Goal: Information Seeking & Learning: Learn about a topic

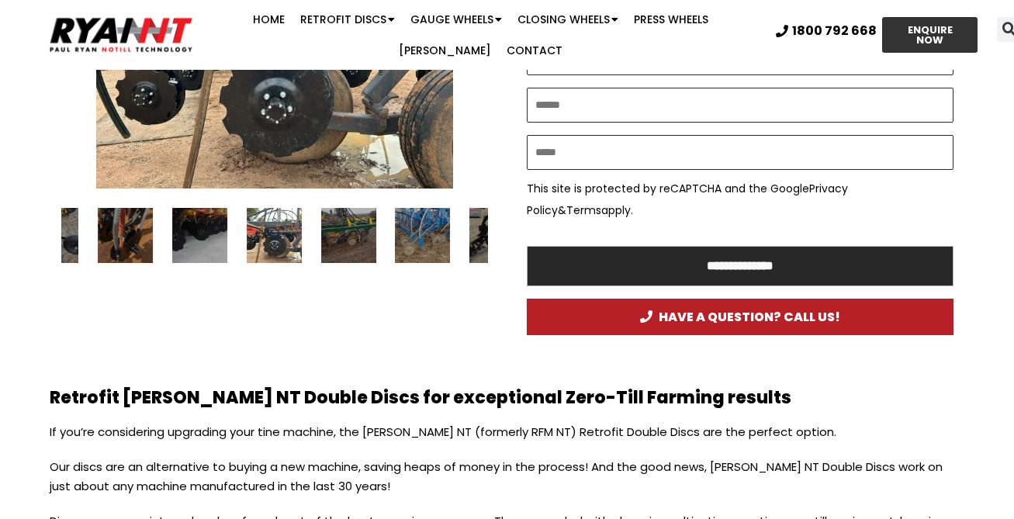
scroll to position [1022, 0]
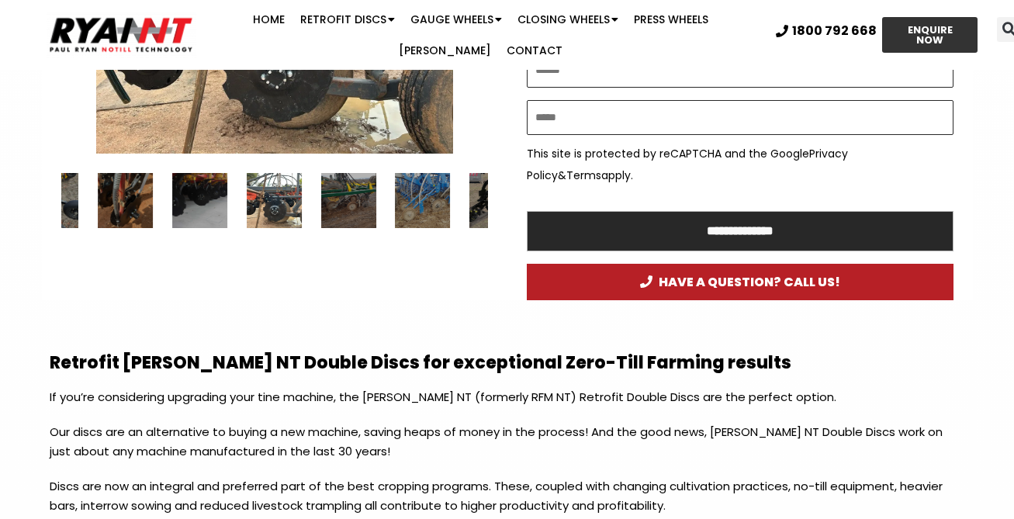
click at [265, 206] on div "RYAN NT Retrofit Double Discs" at bounding box center [274, 200] width 55 height 55
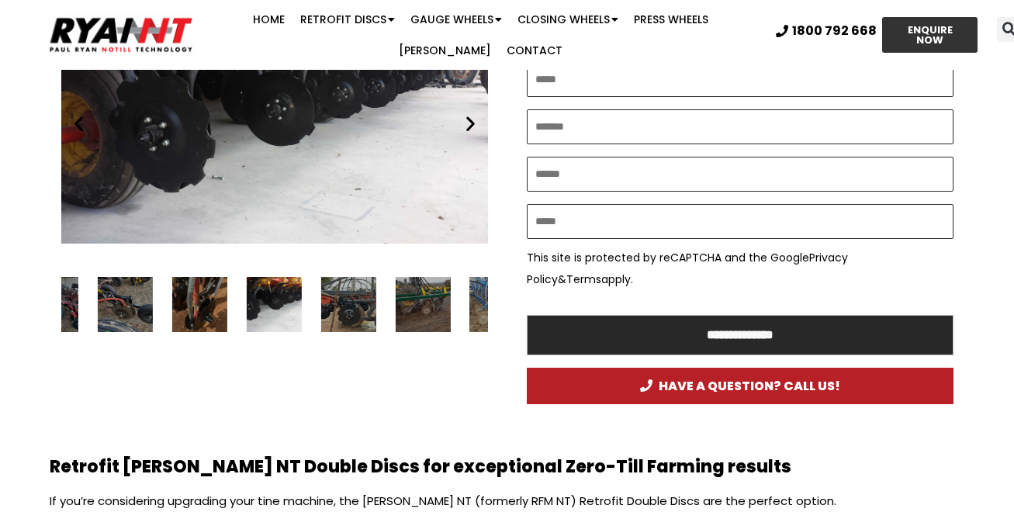
scroll to position [929, 0]
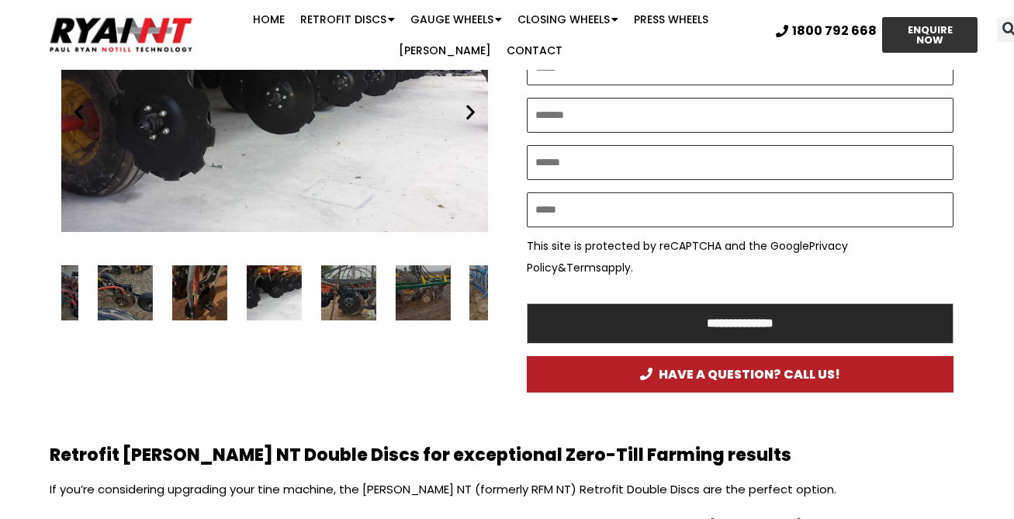
click at [201, 282] on div "28 / 34" at bounding box center [199, 292] width 55 height 55
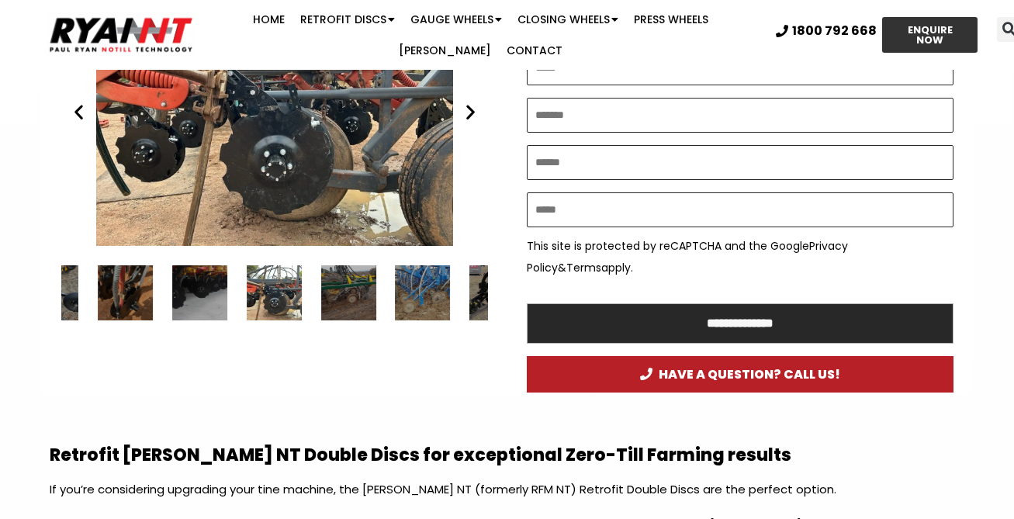
click at [348, 283] on div "31 / 34" at bounding box center [348, 292] width 55 height 55
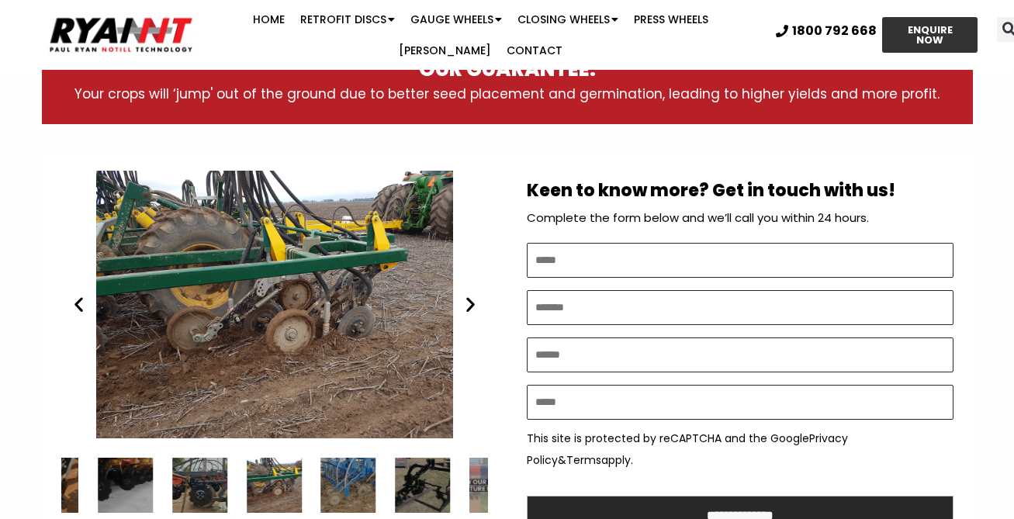
scroll to position [722, 0]
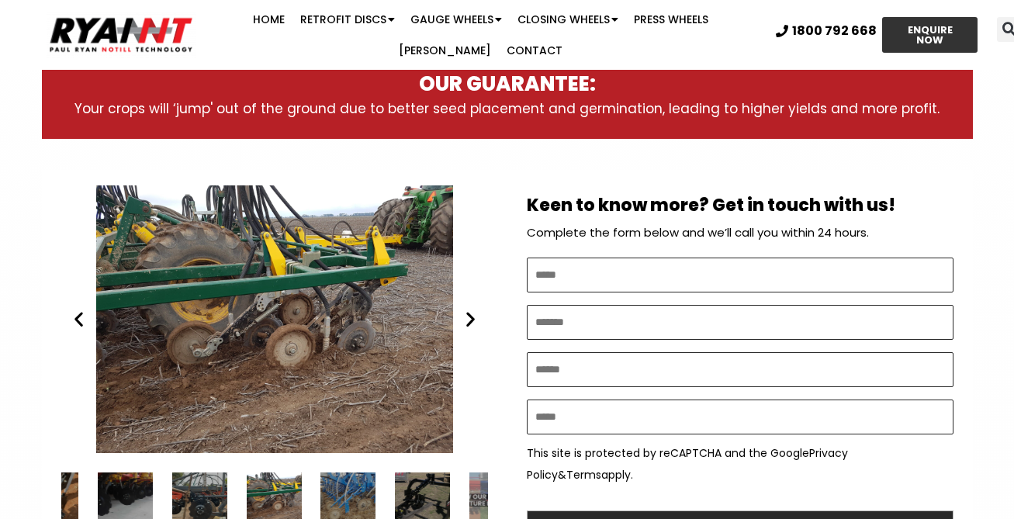
click at [467, 319] on icon "Next slide" at bounding box center [470, 319] width 19 height 19
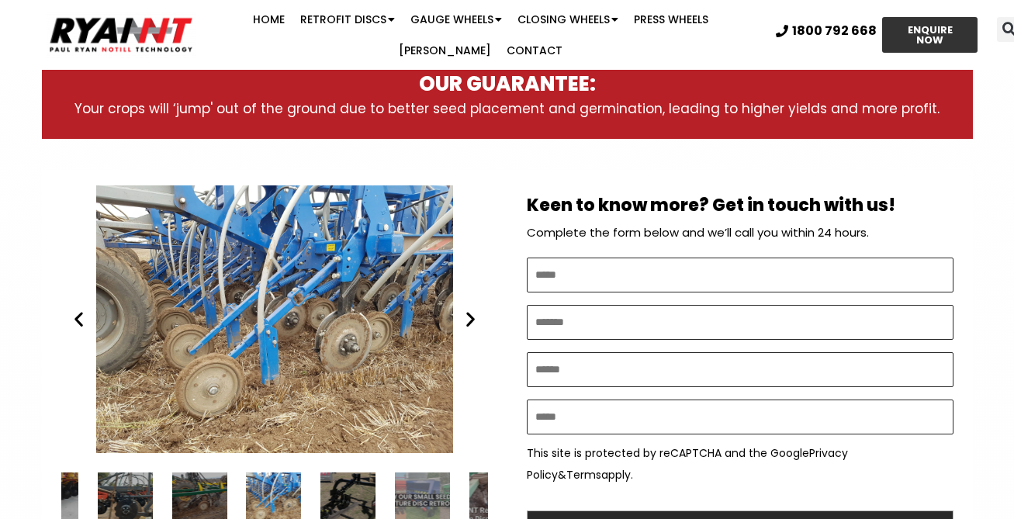
scroll to position [758, 0]
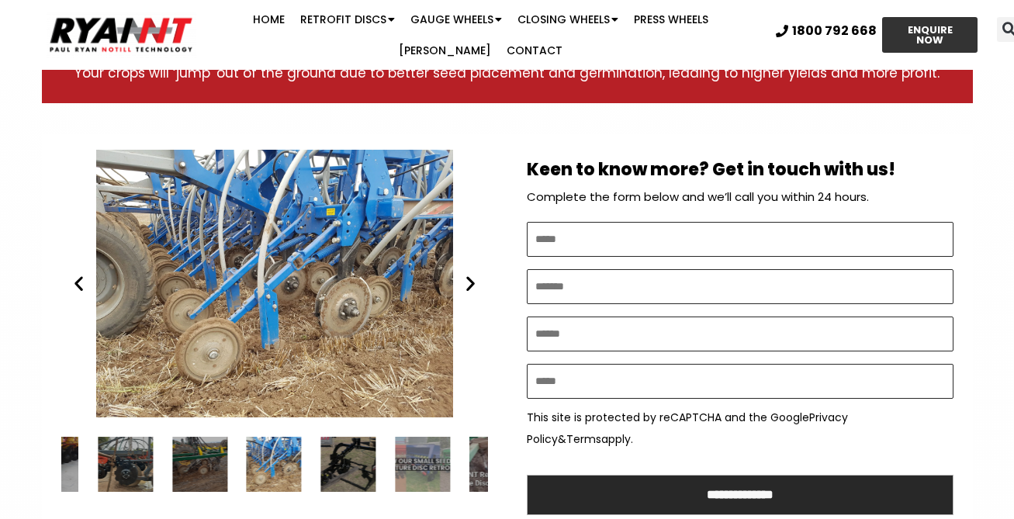
click at [471, 278] on icon "Next slide" at bounding box center [470, 283] width 19 height 19
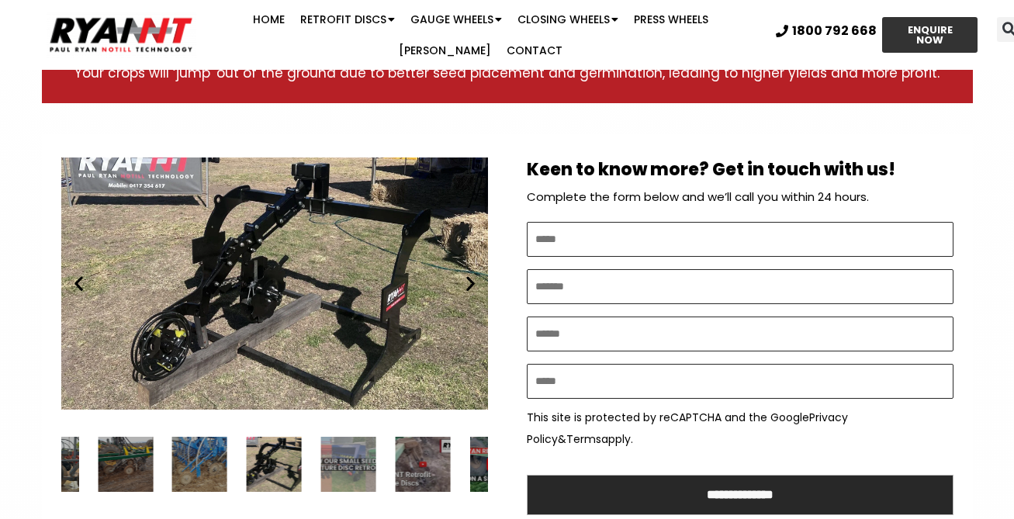
click at [471, 278] on icon "Next slide" at bounding box center [470, 283] width 19 height 19
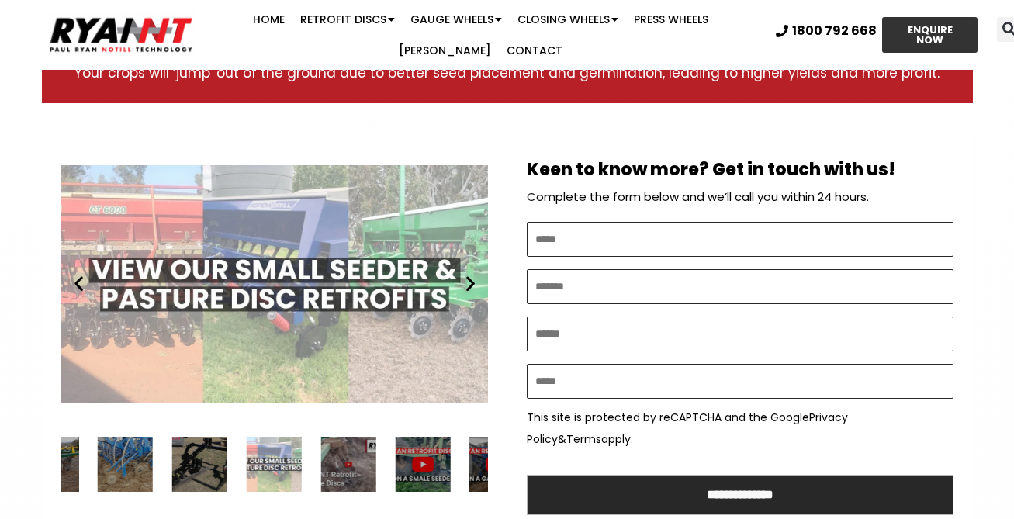
click at [337, 283] on div "Small farm seeder and pasture drill double disc retrofits" at bounding box center [274, 284] width 427 height 268
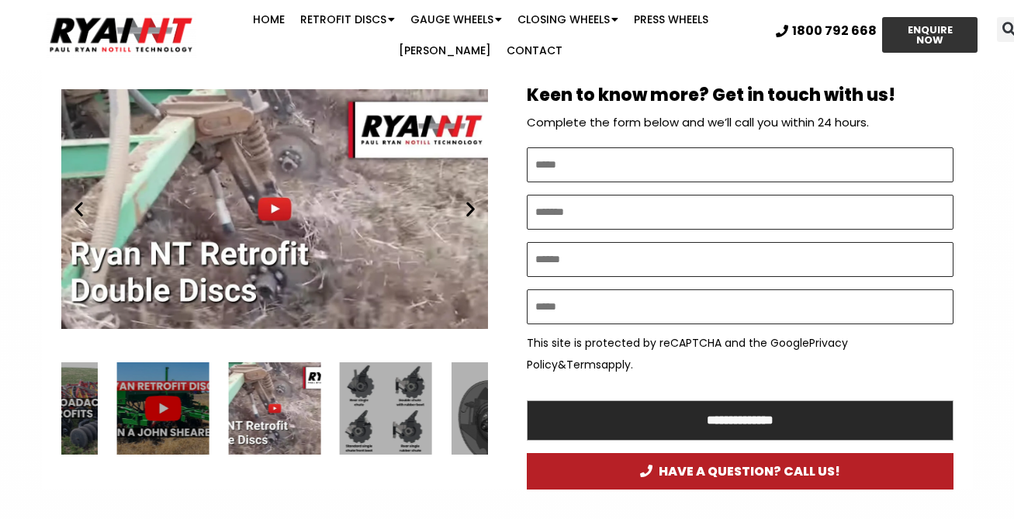
scroll to position [901, 0]
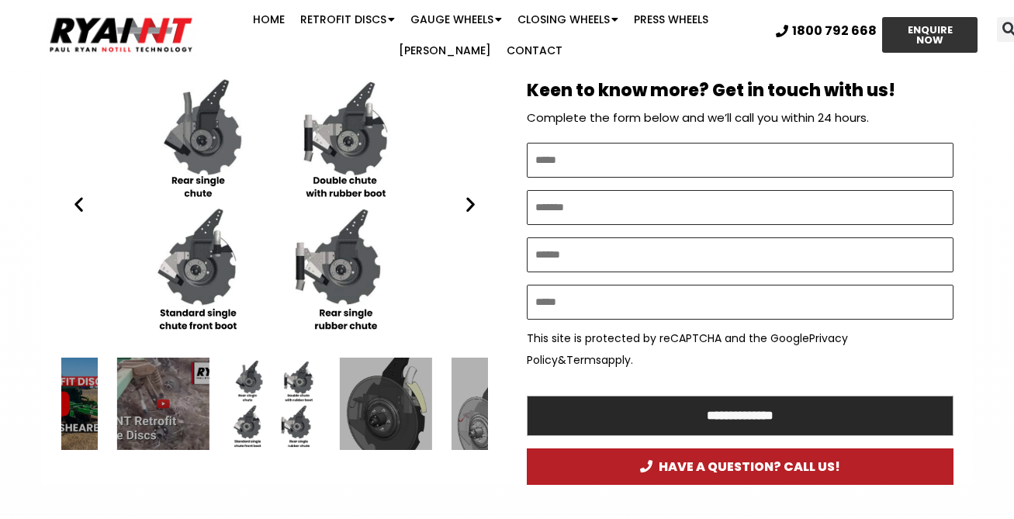
click at [86, 195] on icon "Previous slide" at bounding box center [78, 204] width 19 height 19
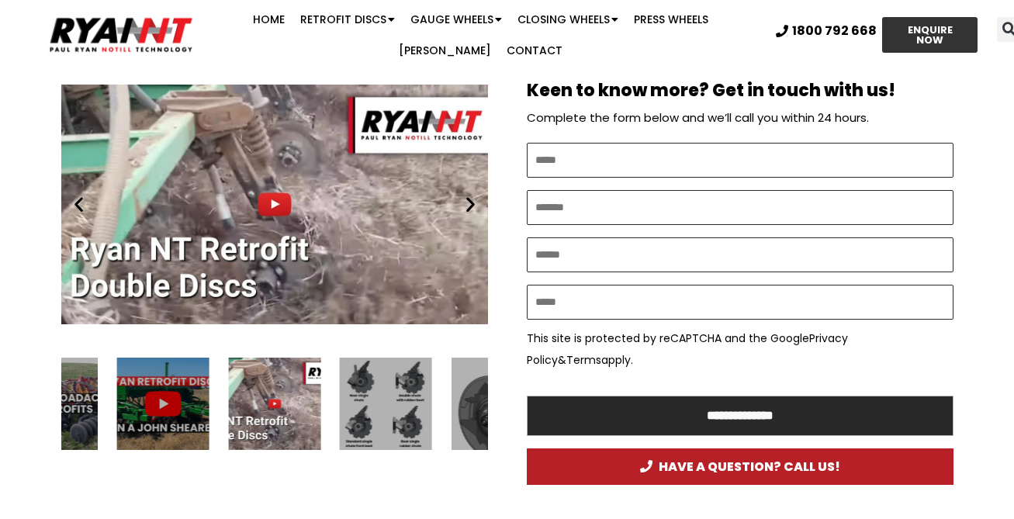
click at [258, 196] on div "Play" at bounding box center [274, 205] width 427 height 268
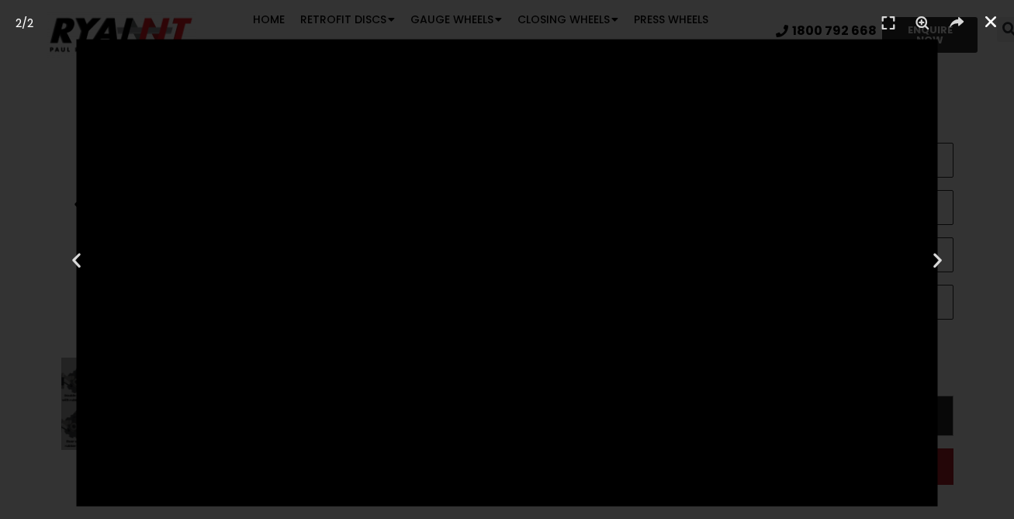
click at [987, 26] on icon "Close (Esc)" at bounding box center [991, 22] width 16 height 16
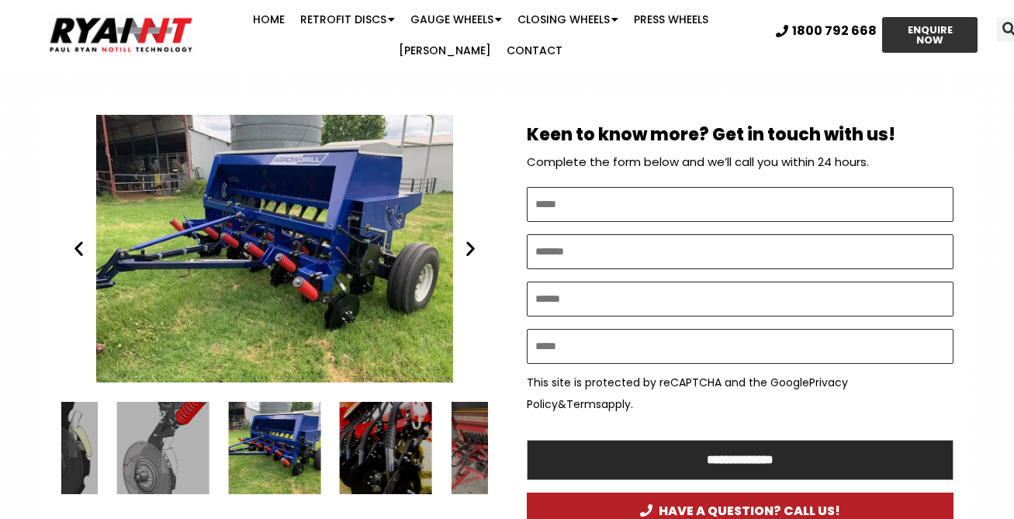
scroll to position [849, 0]
